Goal: Find specific page/section: Find specific page/section

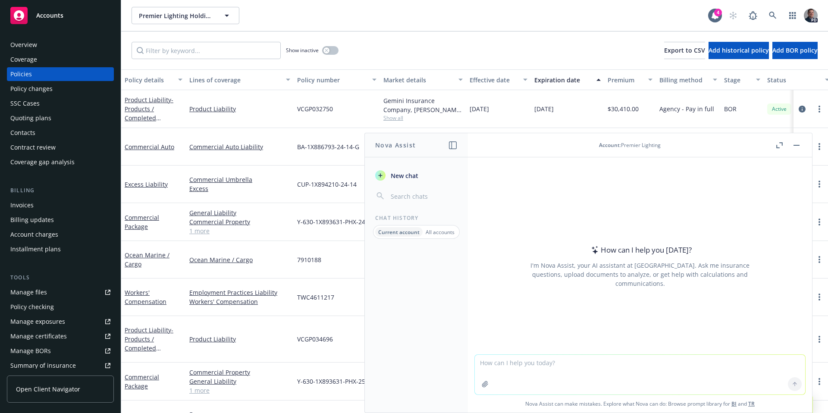
scroll to position [149, 0]
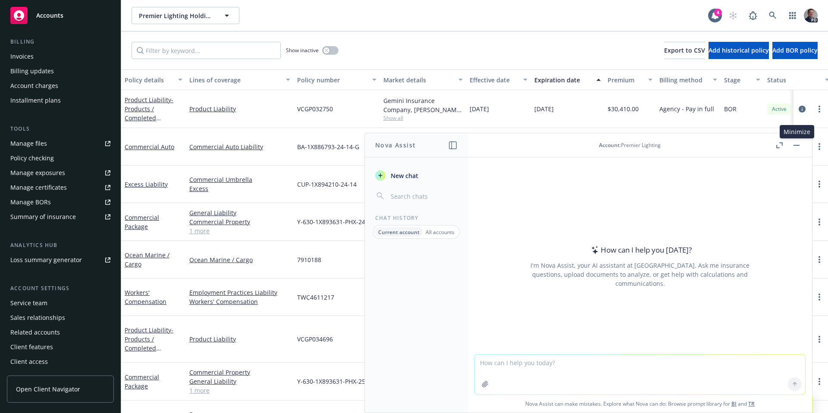
click at [799, 145] on button "button" at bounding box center [796, 145] width 10 height 10
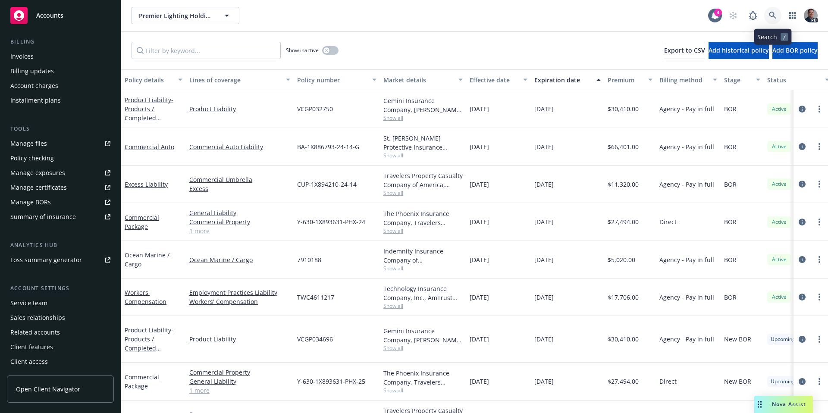
click at [772, 13] on icon at bounding box center [772, 15] width 7 height 7
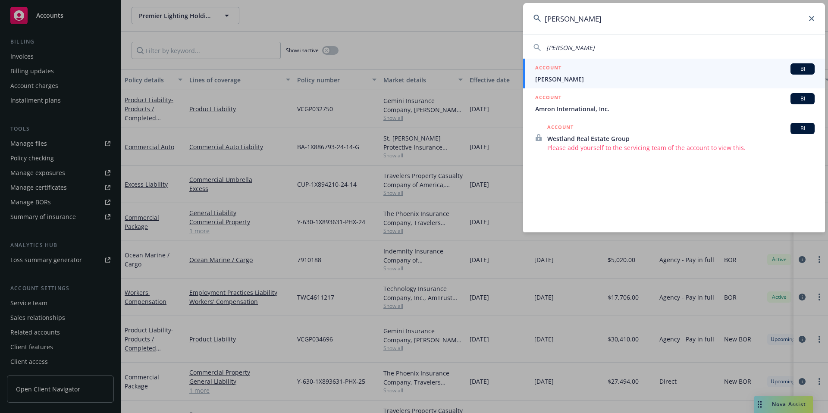
type input "[PERSON_NAME]"
click at [626, 75] on span "[PERSON_NAME]" at bounding box center [674, 79] width 279 height 9
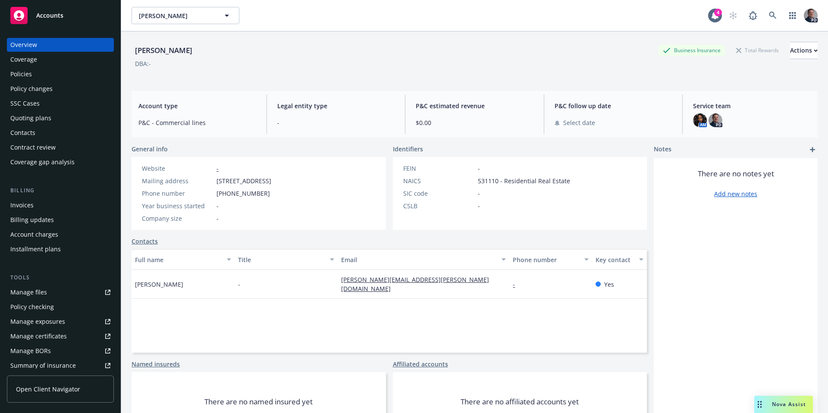
click at [41, 71] on div "Policies" at bounding box center [60, 74] width 100 height 14
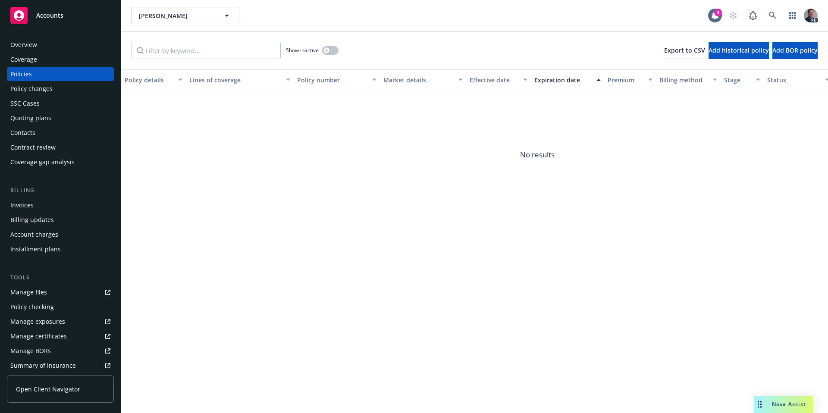
click at [51, 50] on div "Overview" at bounding box center [60, 45] width 100 height 14
